Goal: Find contact information: Find contact information

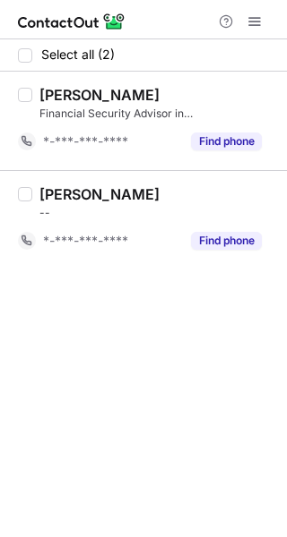
click at [68, 289] on div "Select all (2) [PERSON_NAME] Financial Security Advisor in [GEOGRAPHIC_DATA] & …" at bounding box center [143, 288] width 287 height 498
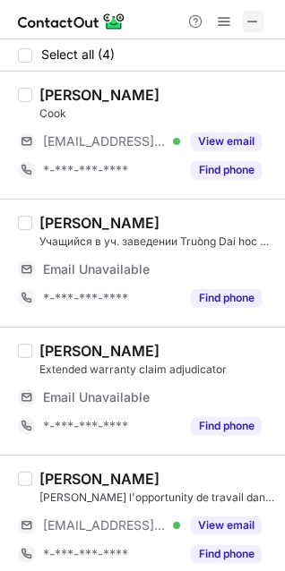
click at [260, 13] on button at bounding box center [252, 21] width 21 height 21
click at [257, 23] on span at bounding box center [252, 21] width 14 height 14
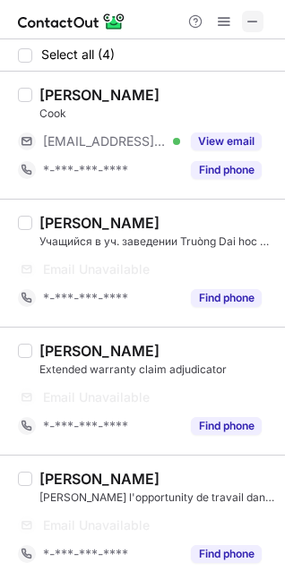
click at [253, 16] on span at bounding box center [252, 21] width 14 height 14
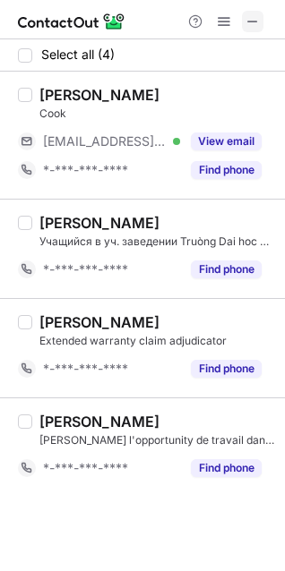
click at [244, 16] on button at bounding box center [252, 21] width 21 height 21
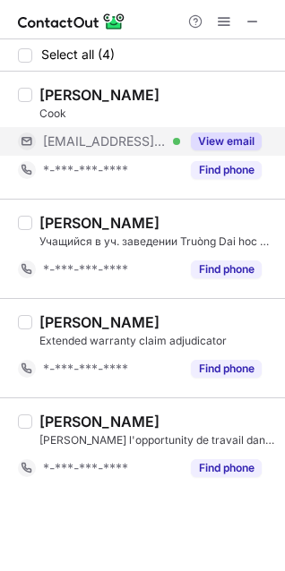
click at [236, 143] on button "View email" at bounding box center [226, 142] width 71 height 18
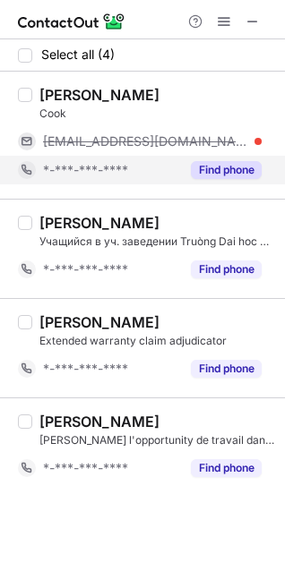
click at [233, 166] on button "Find phone" at bounding box center [226, 170] width 71 height 18
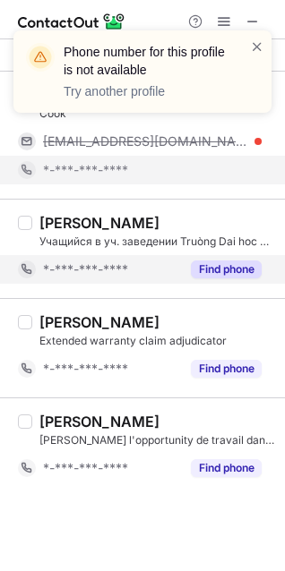
click at [231, 265] on button "Find phone" at bounding box center [226, 270] width 71 height 18
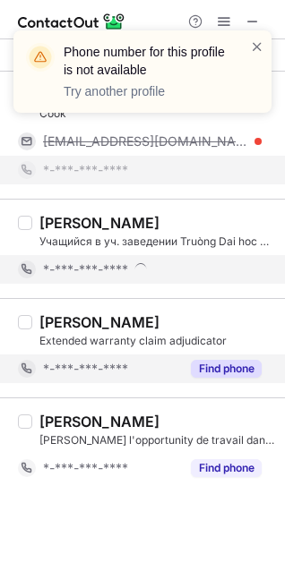
click at [218, 370] on button "Find phone" at bounding box center [226, 369] width 71 height 18
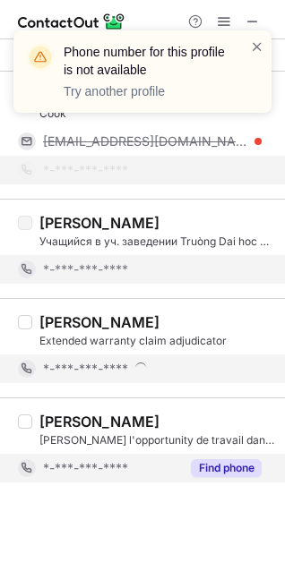
click at [231, 467] on button "Find phone" at bounding box center [226, 468] width 71 height 18
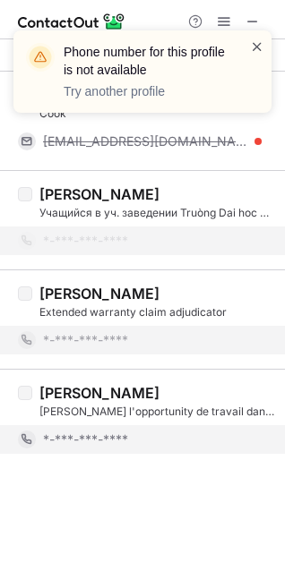
click at [257, 44] on span at bounding box center [257, 47] width 14 height 18
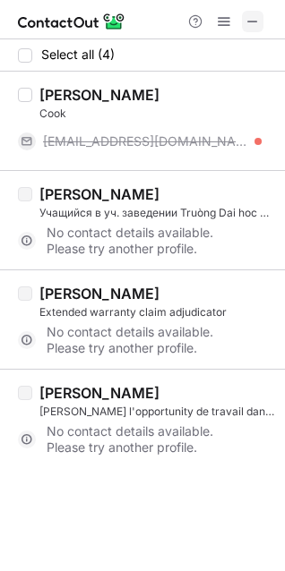
click at [257, 26] on span at bounding box center [252, 21] width 14 height 14
